Goal: Use online tool/utility: Use online tool/utility

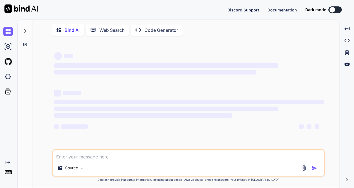
type textarea "x"
type textarea "Pricing_Mastereo -> We need to take (pricingId) in the pricing_mastereo and con…"
type textarea "x"
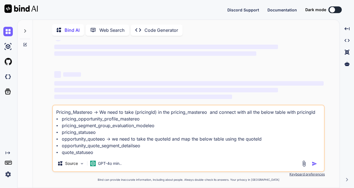
scroll to position [34, 0]
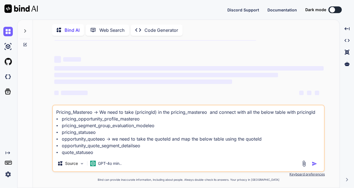
type textarea "Pricing_Mastereo -> We need to take (pricingId) in the pricing_mastereo and con…"
type textarea "x"
type textarea "Pricing_Mastereo -> We need to take (pricingId) in the pricing_mastereo and con…"
type textarea "x"
type textarea "Pricing_Mastereo -> We need to take (pricingId) in the pricing_mastereo and con…"
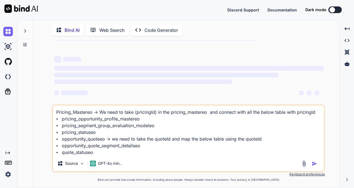
type textarea "x"
type textarea "Pricing_Mastereo -> We need to take (pricingId) in the pricing_mastereo and con…"
type textarea "x"
type textarea "Pricing_Mastereo -> We need to take (pricingId) in the pricing_mastereo and con…"
type textarea "x"
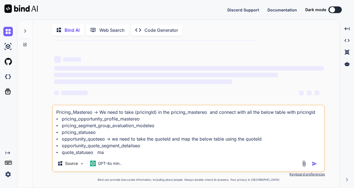
type textarea "Pricing_Mastereo -> We need to take (pricingId) in the pricing_mastereo and con…"
type textarea "x"
type textarea "Pricing_Mastereo -> We need to take (pricingId) in the pricing_mastereo and con…"
type textarea "x"
type textarea "Pricing_Mastereo -> We need to take (pricingId) in the pricing_mastereo and con…"
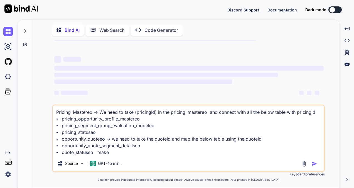
type textarea "x"
type textarea "Pricing_Mastereo -> We need to take (pricingId) in the pricing_mastereo and con…"
type textarea "x"
type textarea "Pricing_Mastereo -> We need to take (pricingId) in the pricing_mastereo and con…"
type textarea "x"
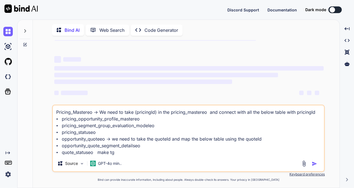
type textarea "Pricing_Mastereo -> We need to take (pricingId) in the pricing_mastereo and con…"
type textarea "x"
type textarea "Pricing_Mastereo -> We need to take (pricingId) in the pricing_mastereo and con…"
type textarea "x"
type textarea "Pricing_Mastereo -> We need to take (pricingId) in the pricing_mastereo and con…"
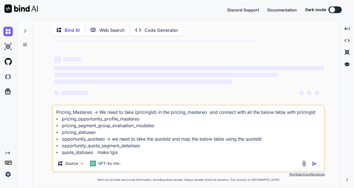
type textarea "x"
type textarea "Pricing_Mastereo -> We need to take (pricingId) in the pricing_mastereo and con…"
type textarea "x"
type textarea "Pricing_Mastereo -> We need to take (pricingId) in the pricing_mastereo and con…"
type textarea "x"
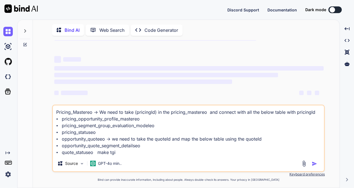
type textarea "Pricing_Mastereo -> We need to take (pricingId) in the pricing_mastereo and con…"
type textarea "x"
type textarea "Pricing_Mastereo -> We need to take (pricingId) in the pricing_mastereo and con…"
type textarea "x"
type textarea "Pricing_Mastereo -> We need to take (pricingId) in the pricing_mastereo and con…"
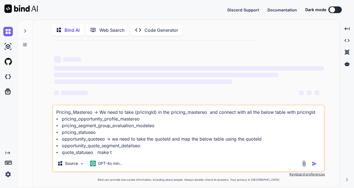
type textarea "x"
type textarea "Pricing_Mastereo -> We need to take (pricingId) in the pricing_mastereo and con…"
type textarea "x"
type textarea "Pricing_Mastereo -> We need to take (pricingId) in the pricing_mastereo and con…"
type textarea "x"
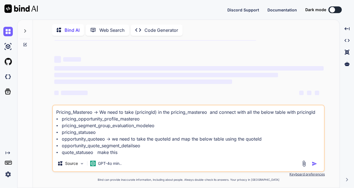
type textarea "Pricing_Mastereo -> We need to take (pricingId) in the pricing_mastereo and con…"
type textarea "x"
type textarea "Pricing_Mastereo -> We need to take (pricingId) in the pricing_mastereo and con…"
type textarea "x"
type textarea "Pricing_Mastereo -> We need to take (pricingId) in the pricing_mastereo and con…"
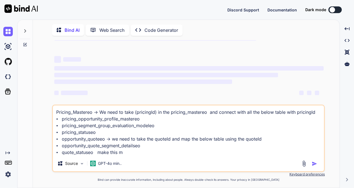
type textarea "x"
type textarea "Pricing_Mastereo -> We need to take (pricingId) in the pricing_mastereo and con…"
type textarea "x"
type textarea "Pricing_Mastereo -> We need to take (pricingId) in the pricing_mastereo and con…"
type textarea "x"
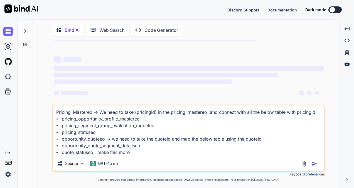
type textarea "Pricing_Mastereo -> We need to take (pricingId) in the pricing_mastereo and con…"
type textarea "x"
type textarea "Pricing_Mastereo -> We need to take (pricingId) in the pricing_mastereo and con…"
type textarea "x"
type textarea "Pricing_Mastereo -> We need to take (pricingId) in the pricing_mastereo and con…"
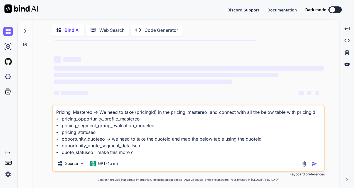
type textarea "x"
type textarea "Pricing_Mastereo -> We need to take (pricingId) in the pricing_mastereo and con…"
type textarea "x"
type textarea "Pricing_Mastereo -> We need to take (pricingId) in the pricing_mastereo and con…"
type textarea "x"
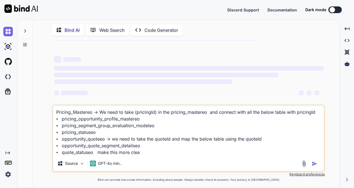
type textarea "Pricing_Mastereo -> We need to take (pricingId) in the pricing_mastereo and con…"
type textarea "x"
type textarea "Pricing_Mastereo -> We need to take (pricingId) in the pricing_mastereo and con…"
type textarea "x"
type textarea "Pricing_Mastereo -> We need to take (pricingId) in the pricing_mastereo and con…"
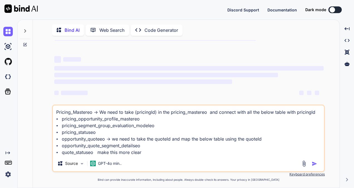
type textarea "x"
type textarea "Pricing_Mastereo -> We need to take (pricingId) in the pricing_mastereo and con…"
type textarea "x"
type textarea "Pricing_Mastereo -> We need to take (pricingId) in the pricing_mastereo and con…"
type textarea "x"
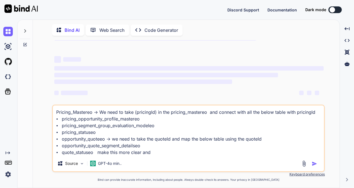
type textarea "Pricing_Mastereo -> We need to take (pricingId) in the pricing_mastereo and con…"
type textarea "x"
type textarea "Pricing_Mastereo -> We need to take (pricingId) in the pricing_mastereo and con…"
type textarea "x"
type textarea "Pricing_Mastereo -> We need to take (pricingId) in the pricing_mastereo and con…"
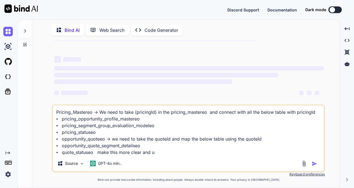
type textarea "x"
type textarea "Pricing_Mastereo -> We need to take (pricingId) in the pricing_mastereo and con…"
type textarea "x"
type textarea "Pricing_Mastereo -> We need to take (pricingId) in the pricing_mastereo and con…"
type textarea "x"
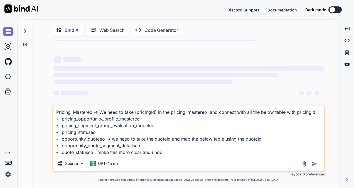
type textarea "Pricing_Mastereo -> We need to take (pricingId) in the pricing_mastereo and con…"
type textarea "x"
type textarea "Pricing_Mastereo -> We need to take (pricingId) in the pricing_mastereo and con…"
type textarea "x"
type textarea "Pricing_Mastereo -> We need to take (pricingId) in the pricing_mastereo and con…"
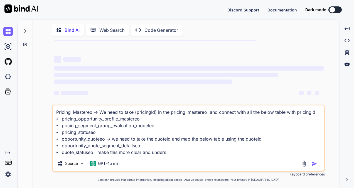
type textarea "x"
type textarea "Pricing_Mastereo -> We need to take (pricingId) in the pricing_mastereo and con…"
type textarea "x"
type textarea "Pricing_Mastereo -> We need to take (pricingId) in the pricing_mastereo and con…"
type textarea "x"
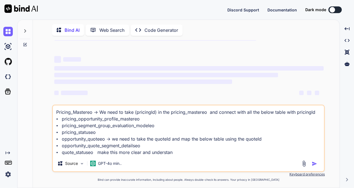
type textarea "Pricing_Mastereo -> We need to take (pricingId) in the pricing_mastereo and con…"
type textarea "x"
type textarea "Pricing_Mastereo -> We need to take (pricingId) in the pricing_mastereo and con…"
type textarea "x"
type textarea "Pricing_Mastereo -> We need to take (pricingId) in the pricing_mastereo and con…"
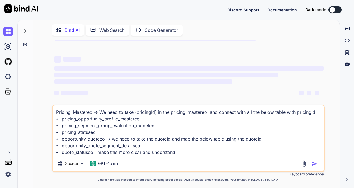
type textarea "x"
type textarea "Pricing_Mastereo -> We need to take (pricingId) in the pricing_mastereo and con…"
type textarea "x"
type textarea "Pricing_Mastereo -> We need to take (pricingId) in the pricing_mastereo and con…"
type textarea "x"
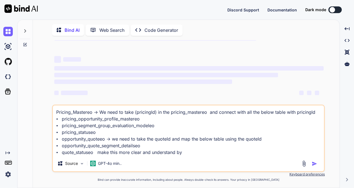
type textarea "Pricing_Mastereo -> We need to take (pricingId) in the pricing_mastereo and con…"
type textarea "x"
type textarea "Pricing_Mastereo -> We need to take (pricingId) in the pricing_mastereo and con…"
type textarea "x"
type textarea "Pricing_Mastereo -> We need to take (pricingId) in the pricing_mastereo and con…"
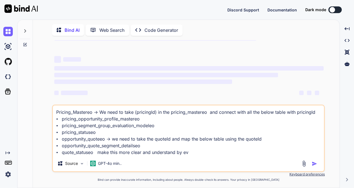
type textarea "x"
type textarea "Pricing_Mastereo -> We need to take (pricingId) in the pricing_mastereo and con…"
type textarea "x"
type textarea "Pricing_Mastereo -> We need to take (pricingId) in the pricing_mastereo and con…"
type textarea "x"
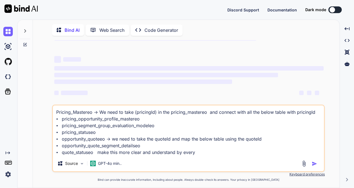
type textarea "Pricing_Mastereo -> We need to take (pricingId) in the pricing_mastereo and con…"
type textarea "x"
type textarea "Pricing_Mastereo -> We need to take (pricingId) in the pricing_mastereo and con…"
type textarea "x"
type textarea "Pricing_Mastereo -> We need to take (pricingId) in the pricing_mastereo and con…"
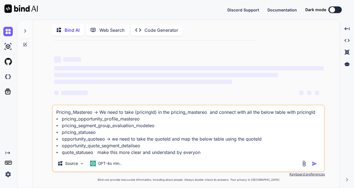
type textarea "x"
type textarea "Pricing_Mastereo -> We need to take (pricingId) in the pricing_mastereo and con…"
type textarea "x"
type textarea "Pricing_Mastereo -> We need to take (pricingId) in the pricing_mastereo and con…"
type textarea "x"
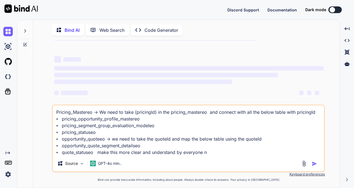
type textarea "Pricing_Mastereo -> We need to take (pricingId) in the pricing_mastereo and con…"
type textarea "x"
type textarea "Pricing_Mastereo -> We need to take (pricingId) in the pricing_mastereo and con…"
type textarea "x"
type textarea "Pricing_Mastereo -> We need to take (pricingId) in the pricing_mastereo and con…"
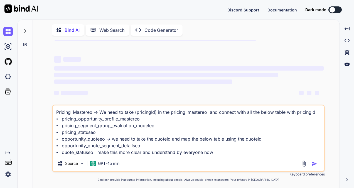
type textarea "x"
type textarea "Pricing_Mastereo -> We need to take (pricingId) in the pricing_mastereo and con…"
type textarea "x"
type textarea "Pricing_Mastereo -> We need to take (pricingId) in the pricing_mastereo and con…"
type textarea "x"
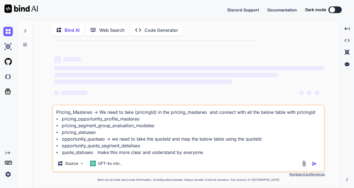
type textarea "Pricing_Mastereo -> We need to take (pricingId) in the pricing_mastereo and con…"
type textarea "x"
type textarea "Pricing_Mastereo -> We need to take (pricingId) in the pricing_mastereo and con…"
type textarea "x"
type textarea "Pricing_Mastereo -> We need to take (pricingId) in the pricing_mastereo and con…"
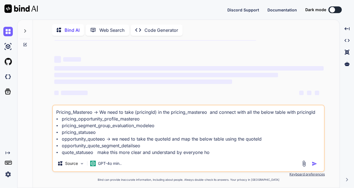
type textarea "x"
type textarea "Pricing_Mastereo -> We need to take (pricingId) in the pricing_mastereo and con…"
type textarea "x"
type textarea "Pricing_Mastereo -> We need to take (pricingId) in the pricing_mastereo and con…"
type textarea "x"
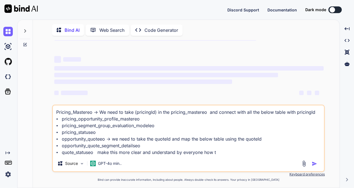
type textarea "Pricing_Mastereo -> We need to take (pricingId) in the pricing_mastereo and con…"
type textarea "x"
type textarea "Pricing_Mastereo -> We need to take (pricingId) in the pricing_mastereo and con…"
type textarea "x"
type textarea "Pricing_Mastereo -> We need to take (pricingId) in the pricing_mastereo and con…"
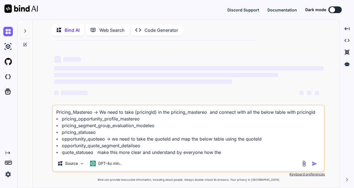
type textarea "x"
type textarea "Pricing_Mastereo -> We need to take (pricingId) in the pricing_mastereo and con…"
type textarea "x"
type textarea "Pricing_Mastereo -> We need to take (pricingId) in the pricing_mastereo and con…"
type textarea "x"
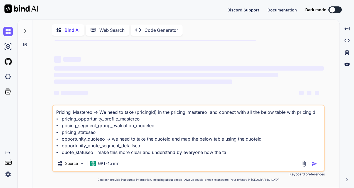
type textarea "Pricing_Mastereo -> We need to take (pricingId) in the pricing_mastereo and con…"
type textarea "x"
type textarea "Pricing_Mastereo -> We need to take (pricingId) in the pricing_mastereo and con…"
type textarea "x"
type textarea "Pricing_Mastereo -> We need to take (pricingId) in the pricing_mastereo and con…"
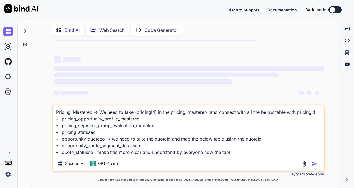
type textarea "x"
type textarea "Pricing_Mastereo -> We need to take (pricingId) in the pricing_mastereo and con…"
type textarea "x"
type textarea "Pricing_Mastereo -> We need to take (pricingId) in the pricing_mastereo and con…"
type textarea "x"
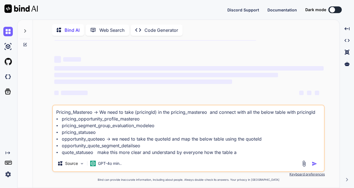
type textarea "Pricing_Mastereo -> We need to take (pricingId) in the pricing_mastereo and con…"
type textarea "x"
type textarea "Pricing_Mastereo -> We need to take (pricingId) in the pricing_mastereo and con…"
type textarea "x"
type textarea "Pricing_Mastereo -> We need to take (pricingId) in the pricing_mastereo and con…"
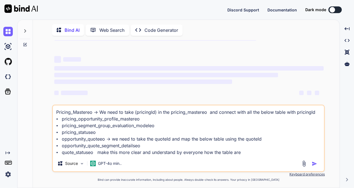
type textarea "x"
type textarea "Pricing_Mastereo -> We need to take (pricingId) in the pricing_mastereo and con…"
type textarea "x"
type textarea "Pricing_Mastereo -> We need to take (pricingId) in the pricing_mastereo and con…"
type textarea "x"
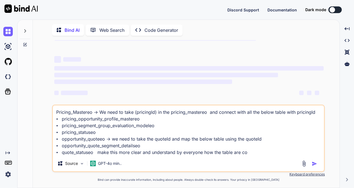
type textarea "Pricing_Mastereo -> We need to take (pricingId) in the pricing_mastereo and con…"
type textarea "x"
type textarea "Pricing_Mastereo -> We need to take (pricingId) in the pricing_mastereo and con…"
type textarea "x"
type textarea "Pricing_Mastereo -> We need to take (pricingId) in the pricing_mastereo and con…"
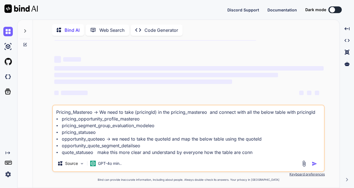
type textarea "x"
type textarea "Pricing_Mastereo -> We need to take (pricingId) in the pricing_mastereo and con…"
type textarea "x"
type textarea "Pricing_Mastereo -> We need to take (pricingId) in the pricing_mastereo and con…"
type textarea "x"
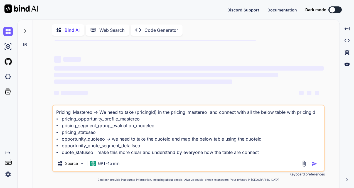
type textarea "Pricing_Mastereo -> We need to take (pricingId) in the pricing_mastereo and con…"
type textarea "x"
type textarea "Pricing_Mastereo -> We need to take (pricingId) in the pricing_mastereo and con…"
type textarea "x"
type textarea "Pricing_Mastereo -> We need to take (pricingId) in the pricing_mastereo and con…"
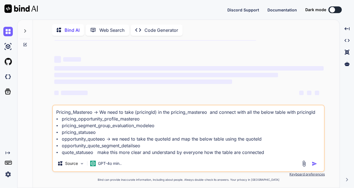
type textarea "x"
type textarea "Pricing_Mastereo -> We need to take (pricingId) in the pricing_mastereo and con…"
type textarea "x"
type textarea "Pricing_Mastereo -> We need to take (pricingId) in the pricing_mastereo and con…"
type textarea "x"
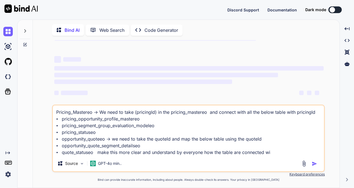
type textarea "Pricing_Mastereo -> We need to take (pricingId) in the pricing_mastereo and con…"
type textarea "x"
type textarea "Pricing_Mastereo -> We need to take (pricingId) in the pricing_mastereo and con…"
type textarea "x"
type textarea "Pricing_Mastereo -> We need to take (pricingId) in the pricing_mastereo and con…"
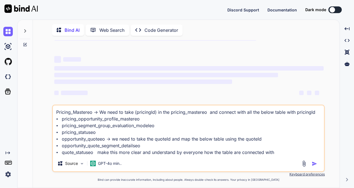
type textarea "x"
type textarea "Pricing_Mastereo -> We need to take (pricingId) in the pricing_mastereo and con…"
drag, startPoint x: 302, startPoint y: 153, endPoint x: 3, endPoint y: 92, distance: 305.0
click at [3, 92] on div "Created with Pixso. Bind AI Web Search Created with Pixso. Code Generator ‌ ‌ ‌…" at bounding box center [177, 103] width 354 height 168
click at [98, 35] on div "Web Search" at bounding box center [107, 29] width 43 height 11
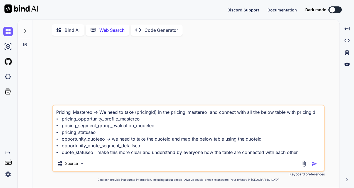
scroll to position [2, 0]
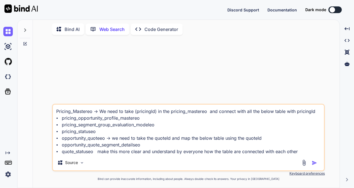
click at [318, 164] on button "button" at bounding box center [316, 163] width 8 height 6
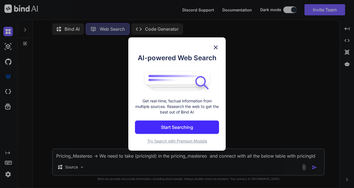
click at [214, 48] on img at bounding box center [215, 47] width 7 height 7
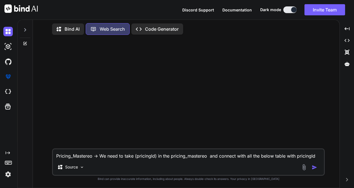
click at [74, 32] on div "Bind AI" at bounding box center [68, 28] width 32 height 11
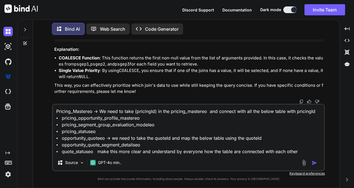
scroll to position [2105, 0]
click at [315, 163] on img "button" at bounding box center [315, 163] width 6 height 6
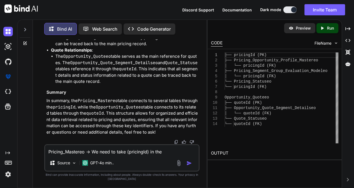
scroll to position [2796, 0]
click at [350, 29] on icon at bounding box center [347, 28] width 5 height 3
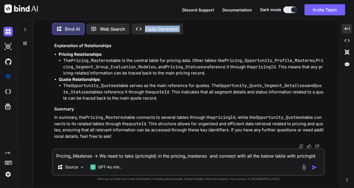
scroll to position [2305, 0]
drag, startPoint x: 61, startPoint y: 68, endPoint x: 305, endPoint y: 132, distance: 252.4
copy ol "Pricing_Mastereo Primary Key : pricingId This table contains pricing informatio…"
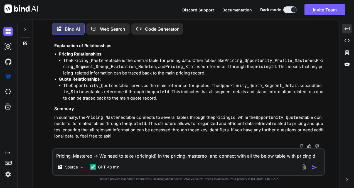
click at [288, 10] on button at bounding box center [289, 9] width 13 height 7
click at [292, 9] on div at bounding box center [294, 10] width 6 height 6
click at [152, 26] on p "Code Generator" at bounding box center [162, 29] width 34 height 7
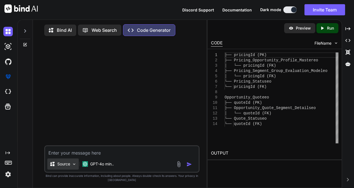
click at [71, 164] on div "Source" at bounding box center [62, 163] width 31 height 11
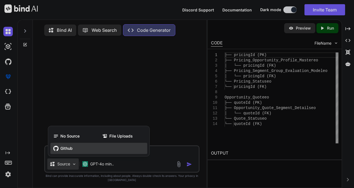
click at [67, 149] on span "Github" at bounding box center [66, 148] width 12 height 6
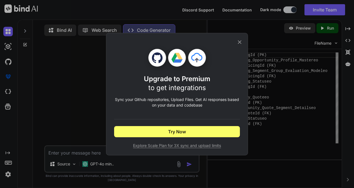
click at [237, 42] on icon at bounding box center [240, 42] width 6 height 6
